Goal: Find specific page/section: Find specific page/section

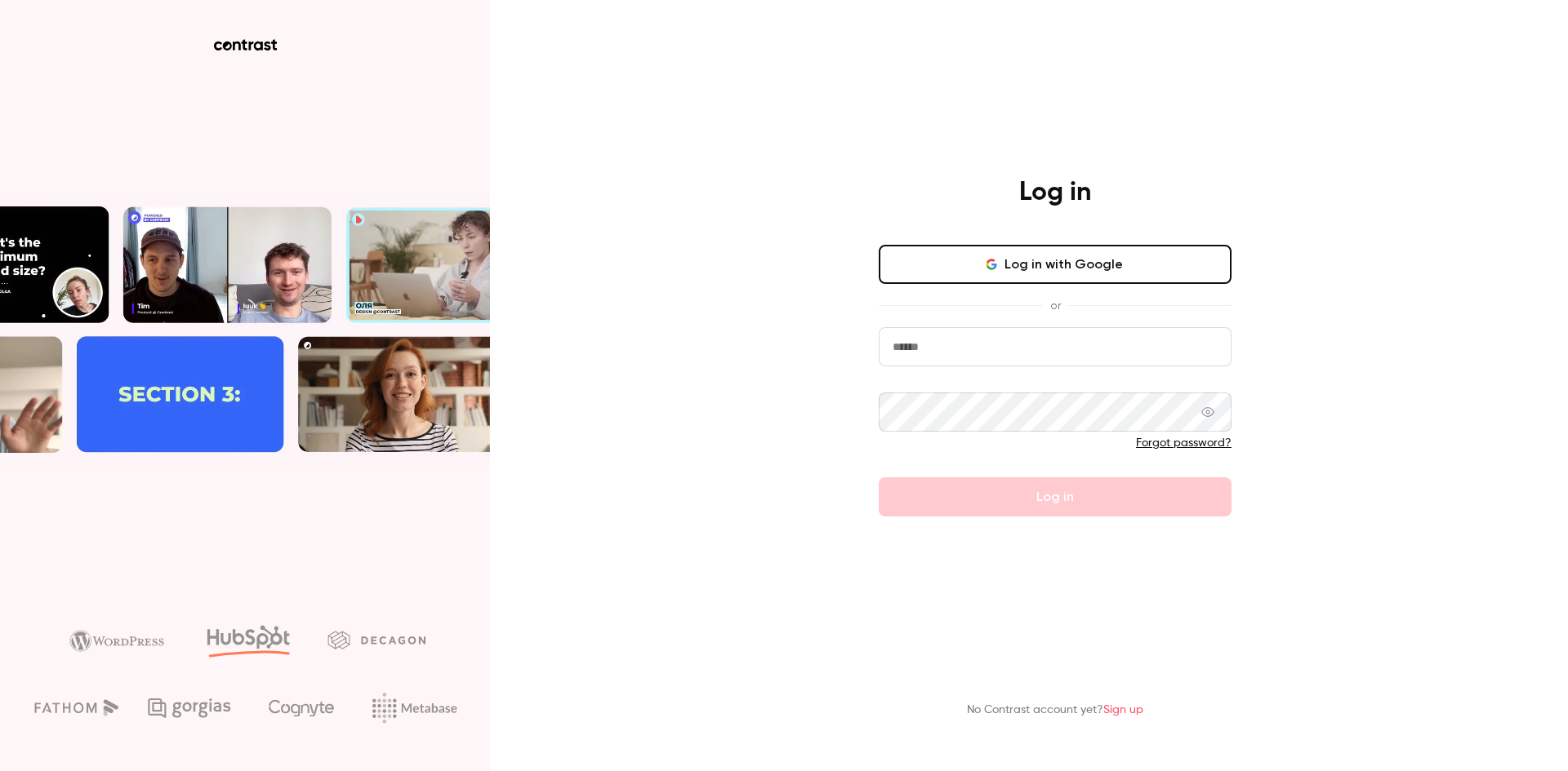
click at [1132, 267] on button "Log in with Google" at bounding box center [1055, 264] width 353 height 40
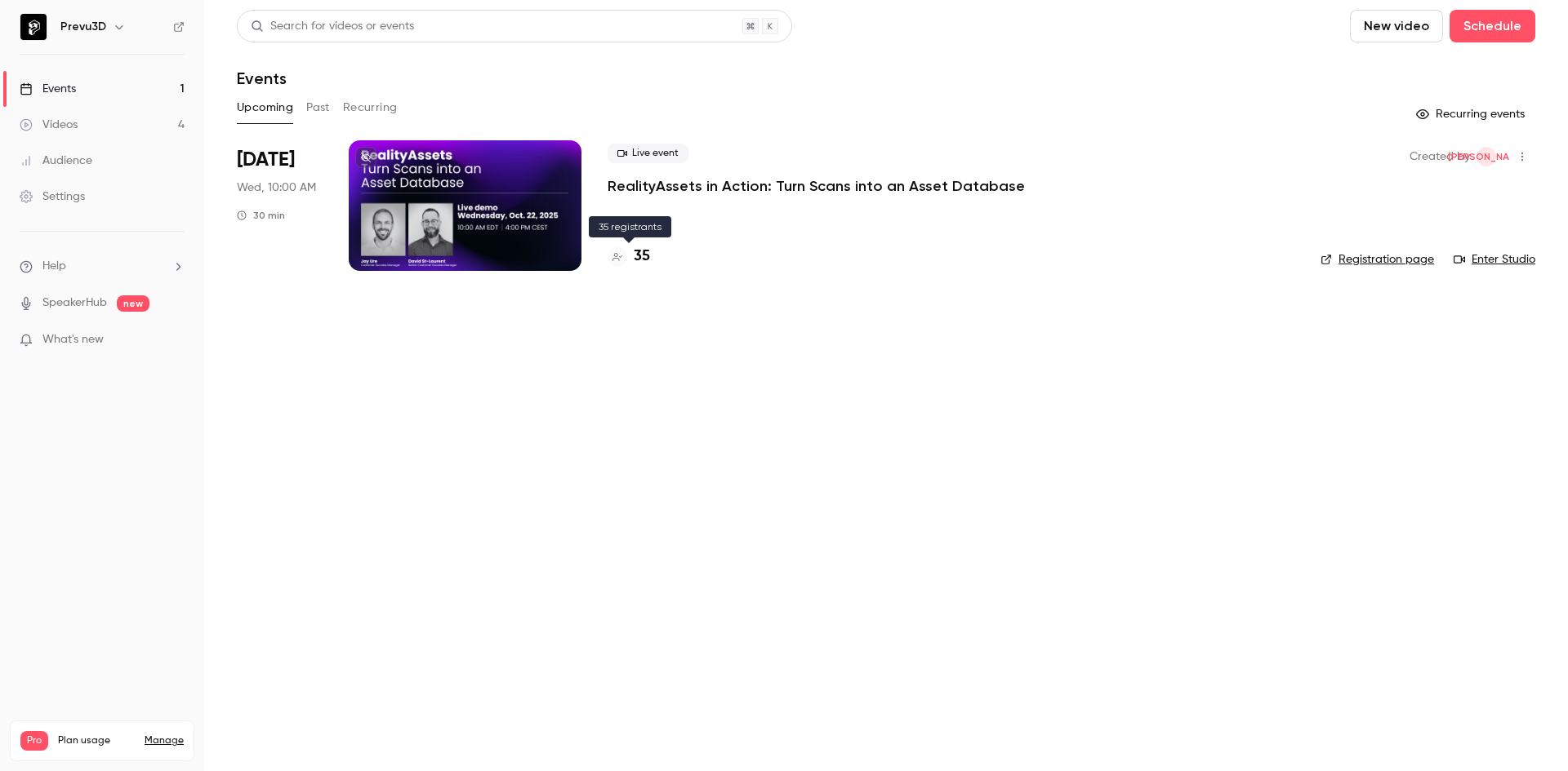
click at [635, 258] on h4 "35" at bounding box center [641, 256] width 16 height 22
